Goal: Information Seeking & Learning: Learn about a topic

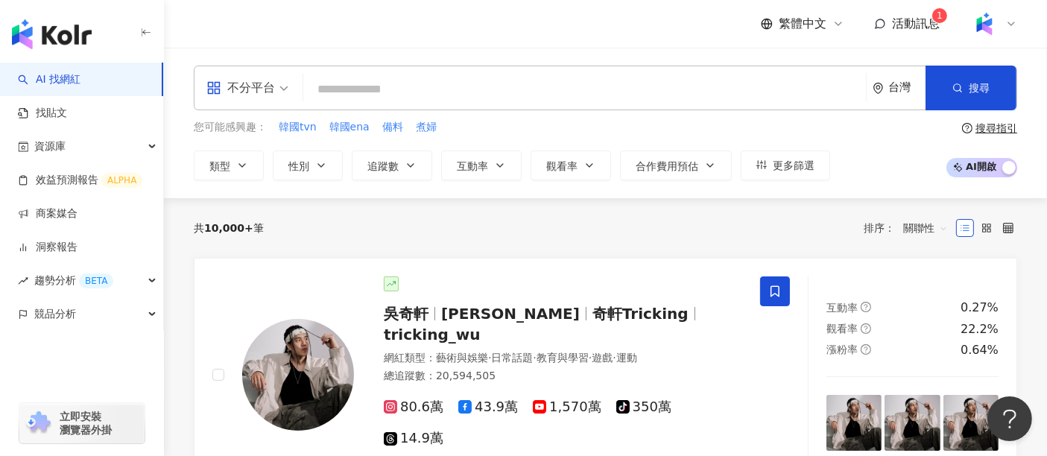
type input "***"
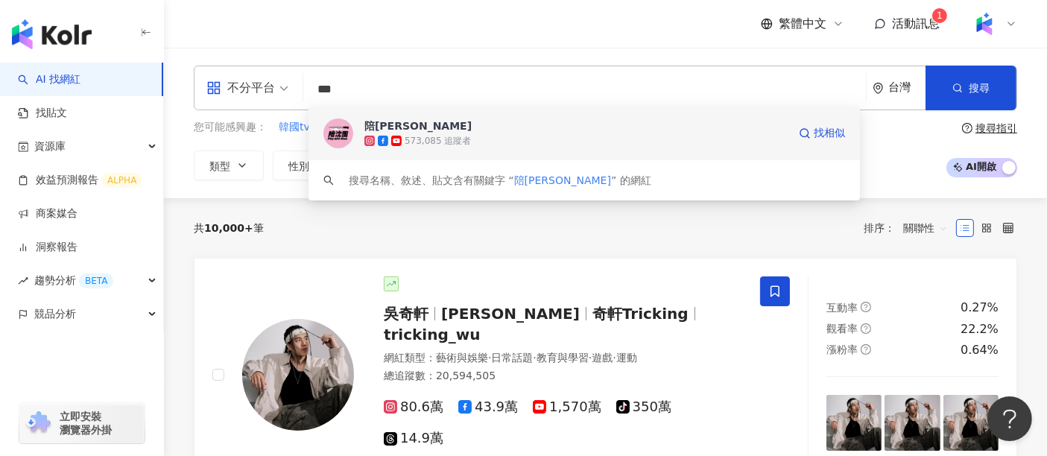
click at [485, 136] on div "573,085 追蹤者" at bounding box center [575, 140] width 423 height 15
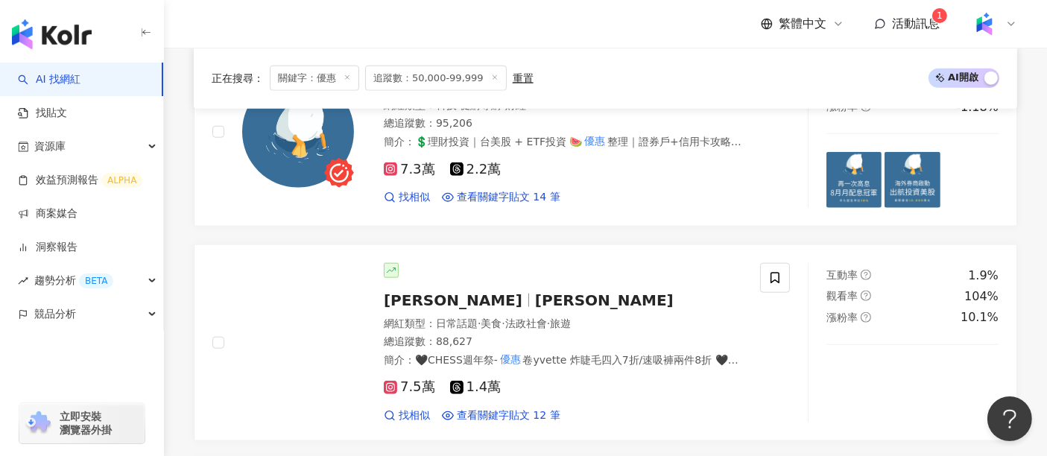
scroll to position [1580, 0]
